Goal: Register for event/course

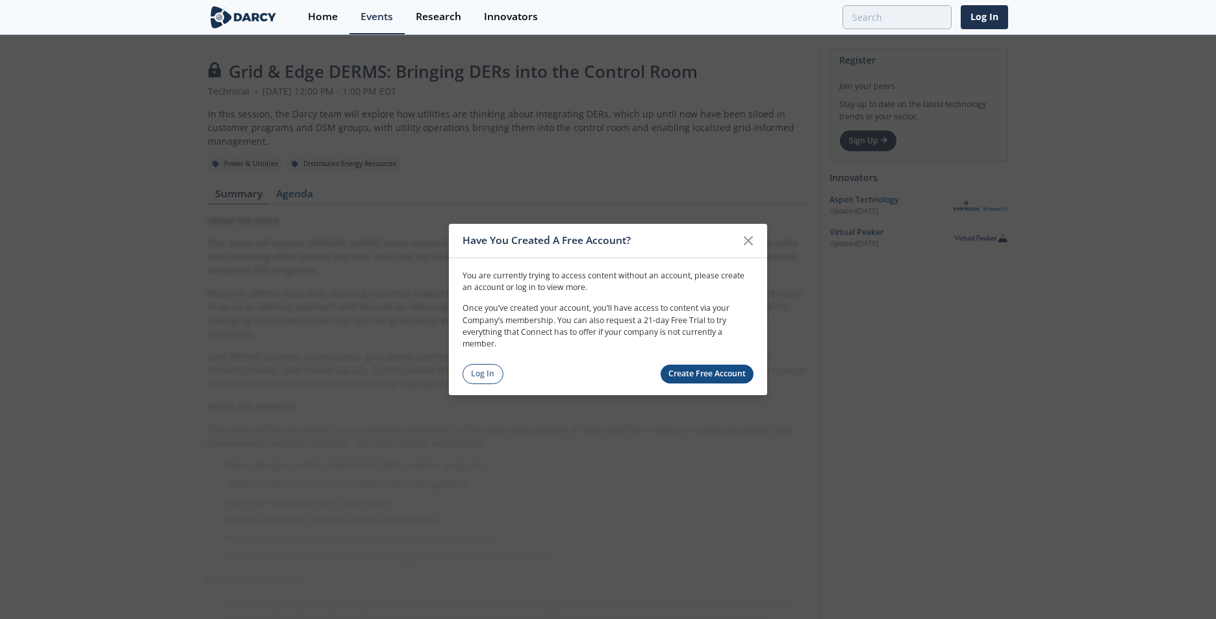
click at [705, 375] on link "Create Free Account" at bounding box center [707, 374] width 94 height 19
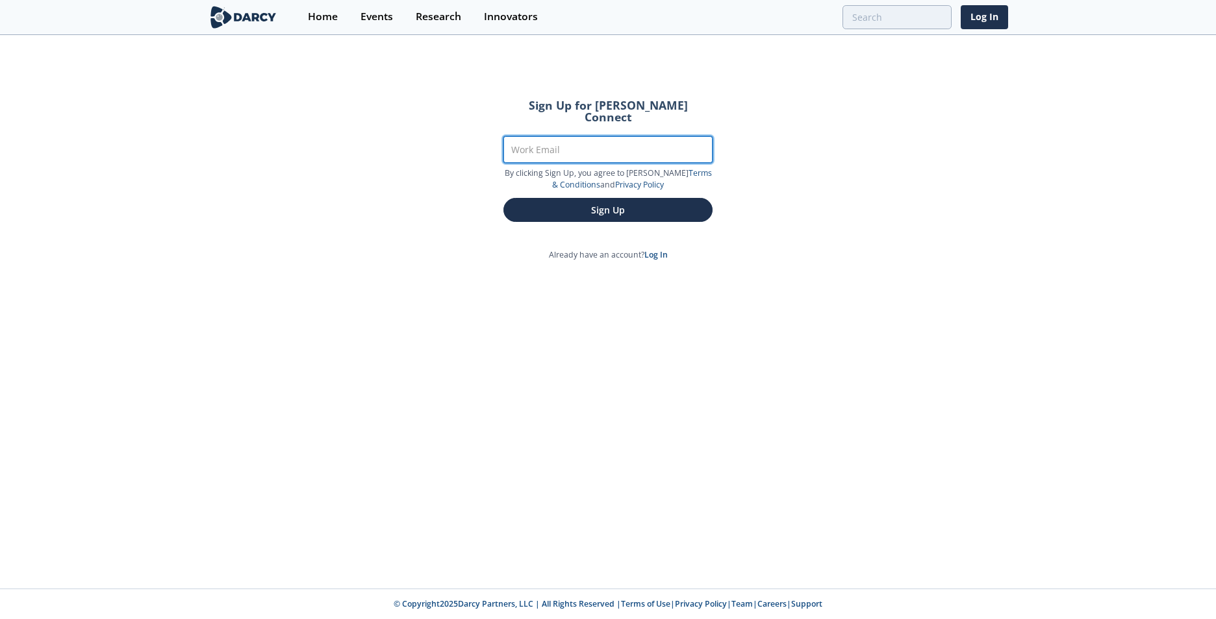
click at [582, 148] on input "Work Email" at bounding box center [607, 149] width 209 height 27
type input "[EMAIL_ADDRESS][DOMAIN_NAME]"
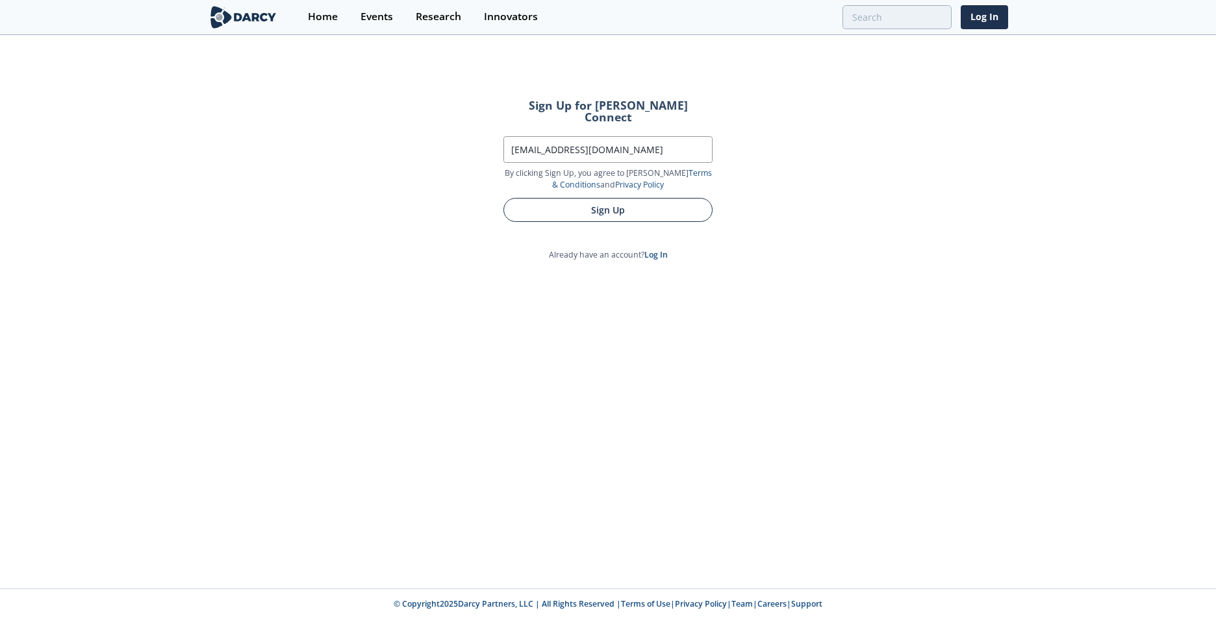
click at [596, 198] on button "Sign Up" at bounding box center [607, 210] width 209 height 24
click at [618, 198] on button "Sign Up" at bounding box center [607, 210] width 209 height 24
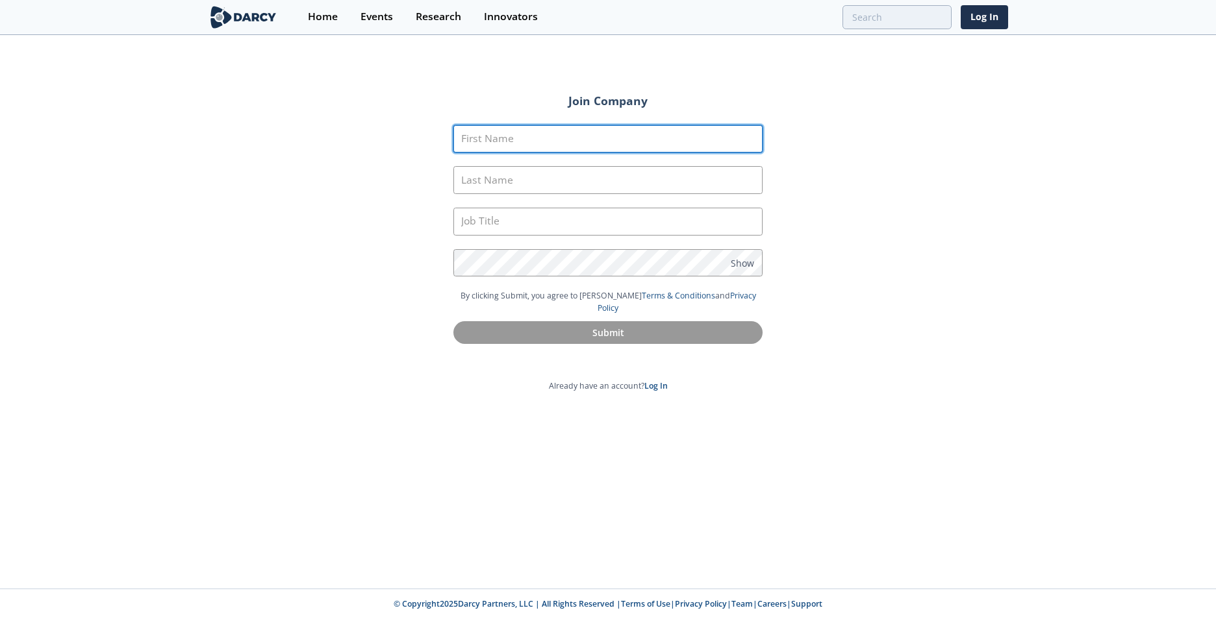
click at [521, 147] on input "First Name" at bounding box center [607, 139] width 309 height 28
type input "Deepak"
type input "Khubani"
type input "M"
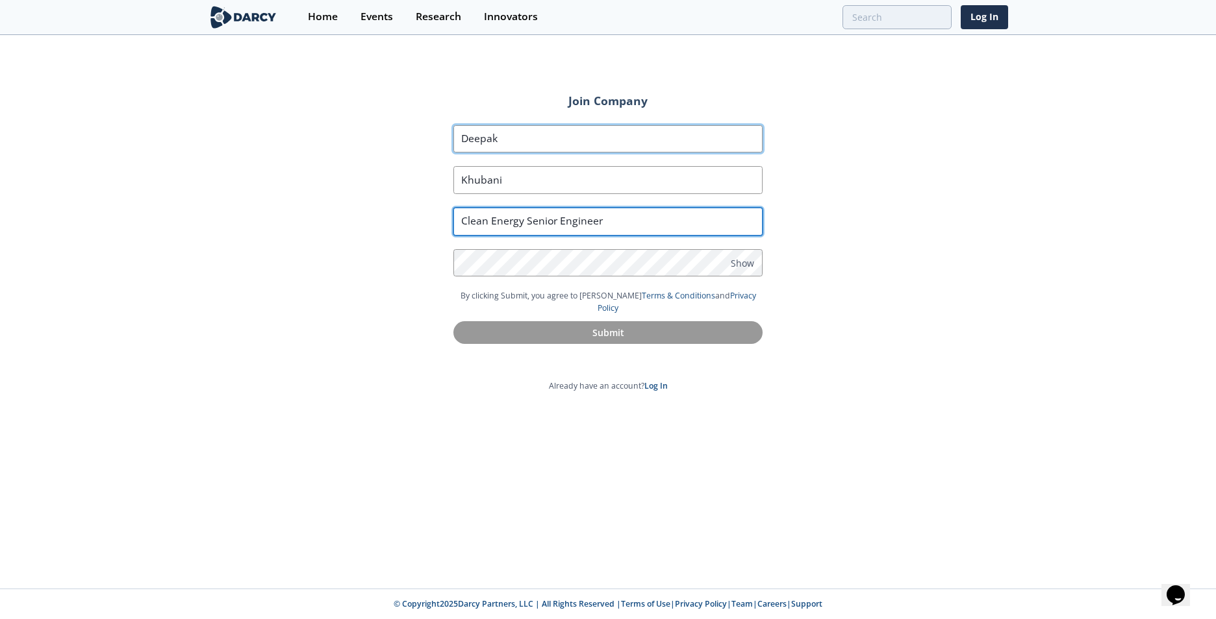
type input "Clean Energy Senior Engineer"
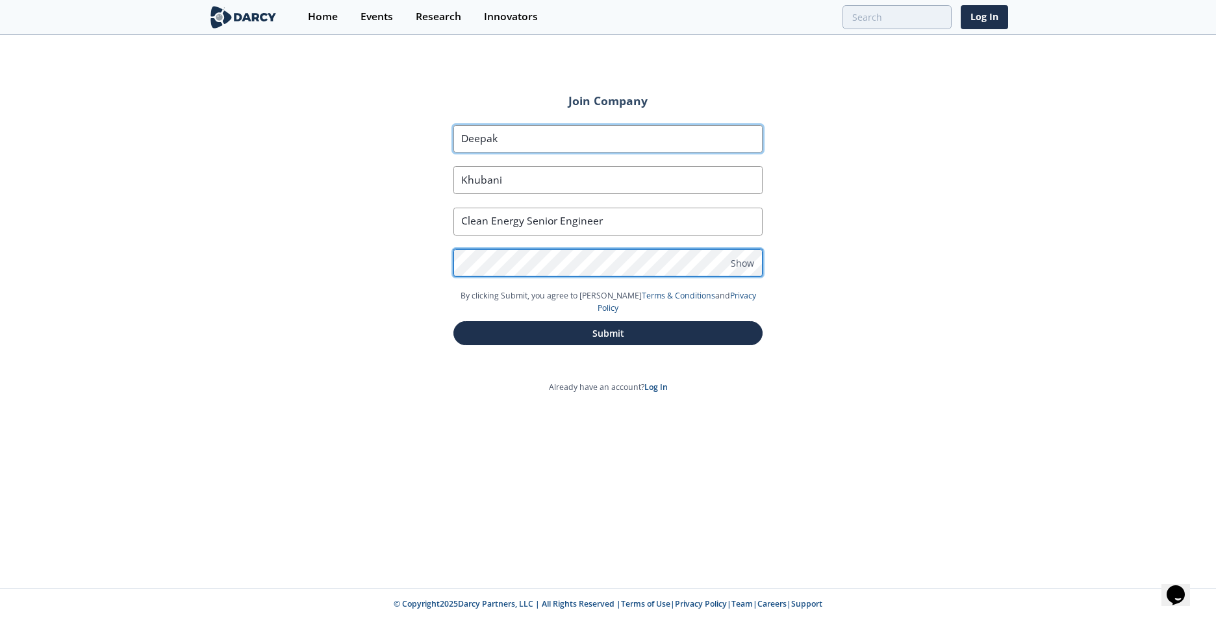
click at [453, 321] on button "Submit" at bounding box center [607, 333] width 309 height 24
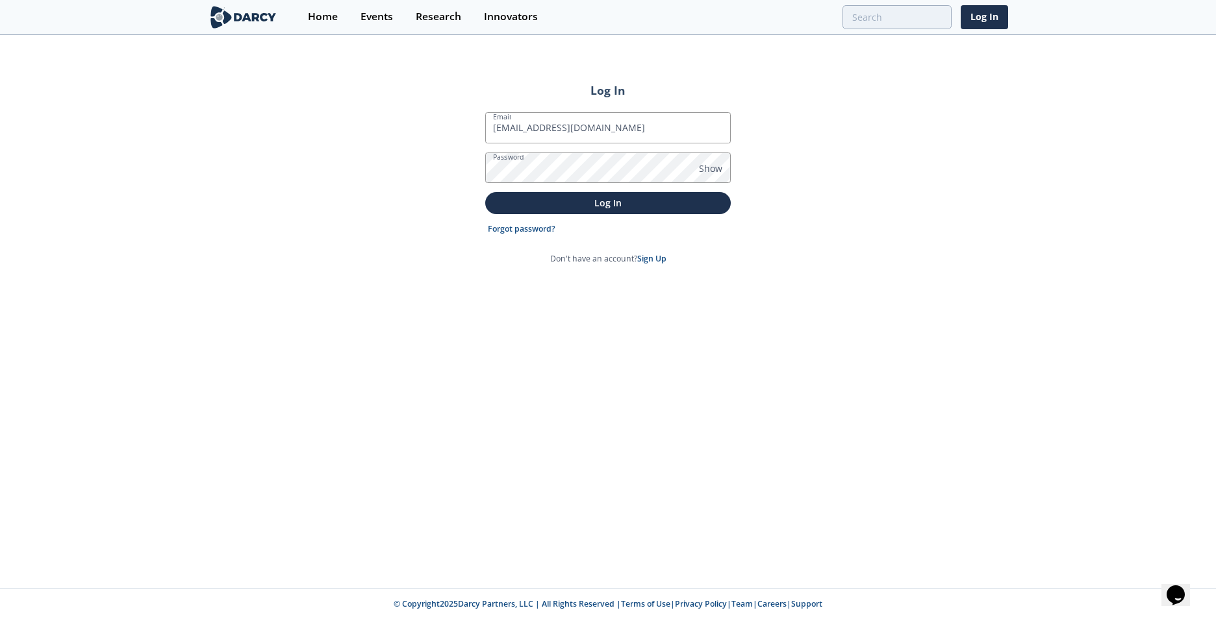
click at [485, 192] on button "Log In" at bounding box center [607, 202] width 245 height 21
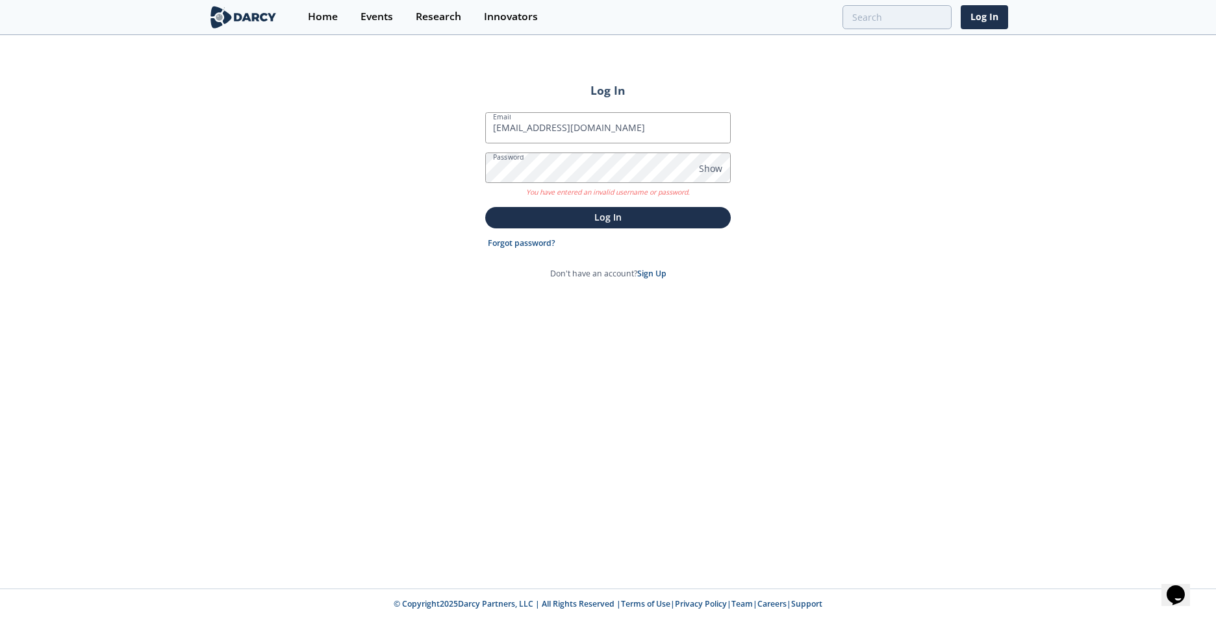
click at [485, 207] on button "Log In" at bounding box center [607, 217] width 245 height 21
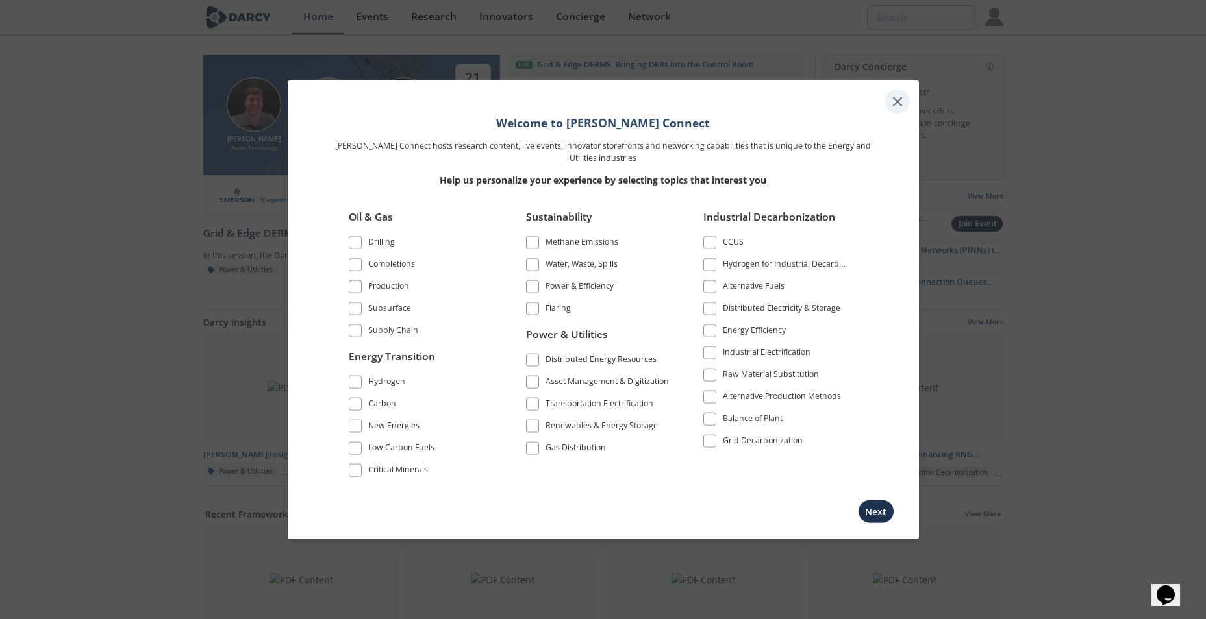
click at [900, 101] on icon at bounding box center [898, 102] width 16 height 16
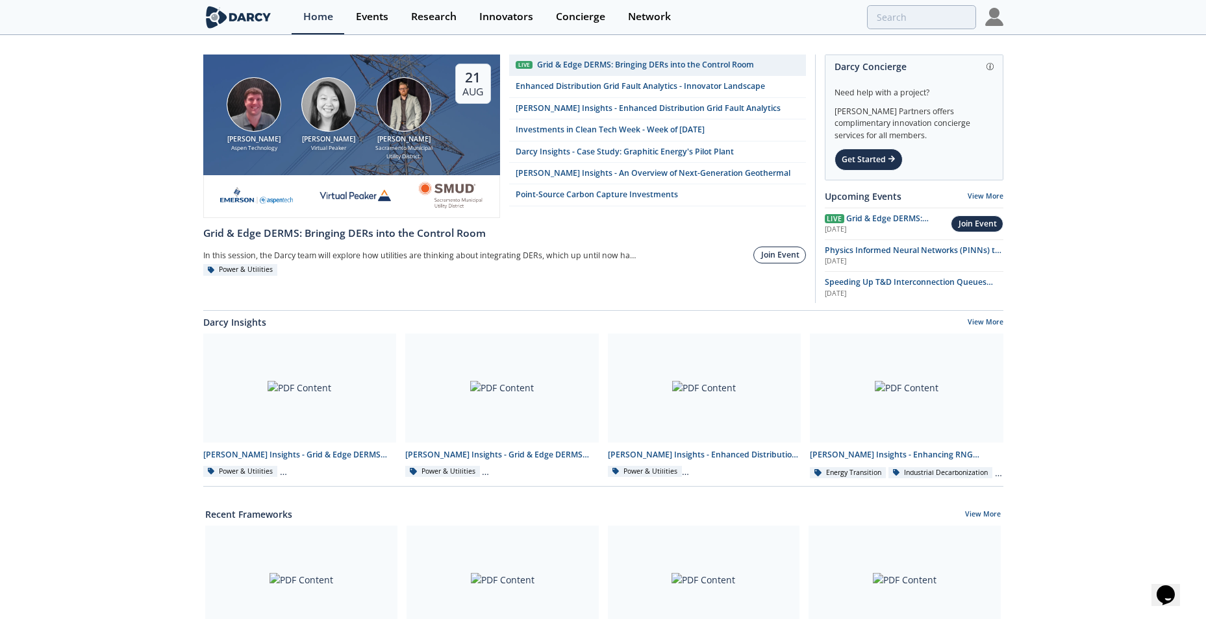
click at [780, 258] on div "Join Event" at bounding box center [780, 255] width 38 height 12
